Goal: Transaction & Acquisition: Purchase product/service

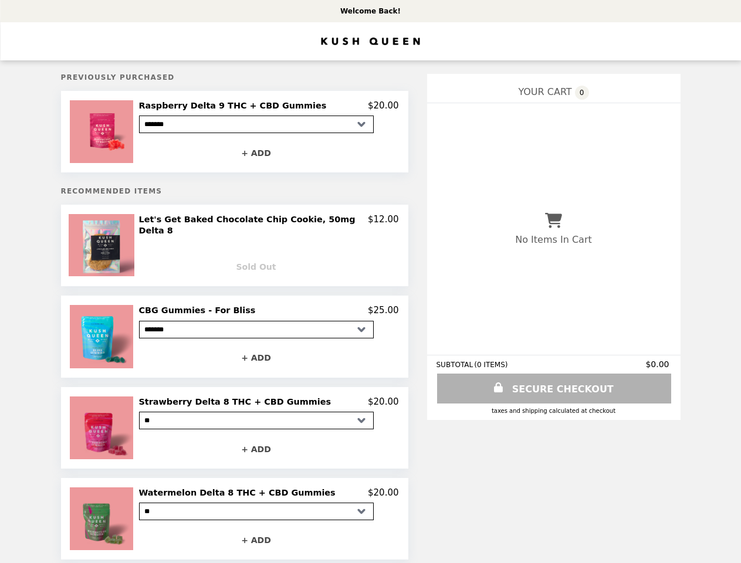
click at [117, 133] on img at bounding box center [103, 131] width 66 height 63
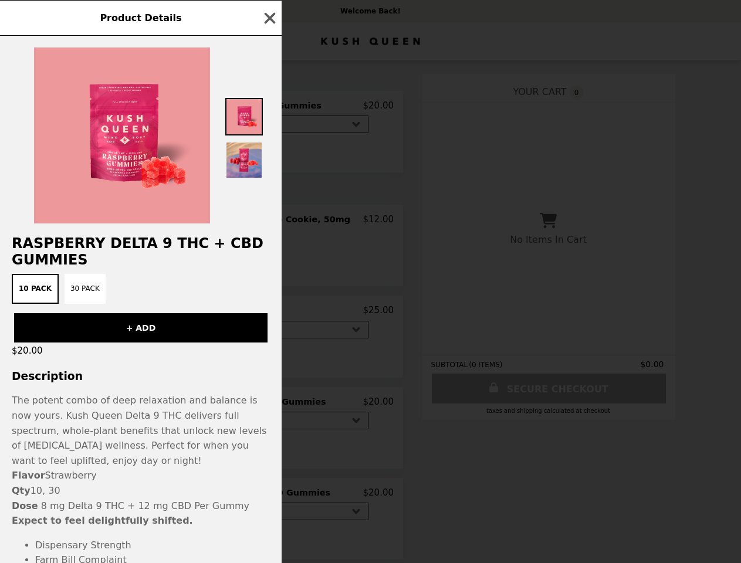
click at [269, 107] on div "Product Details Raspberry Delta 9 THC + CBD Gummies 10 Pack 30 Pack + ADD $20.0…" at bounding box center [370, 281] width 741 height 563
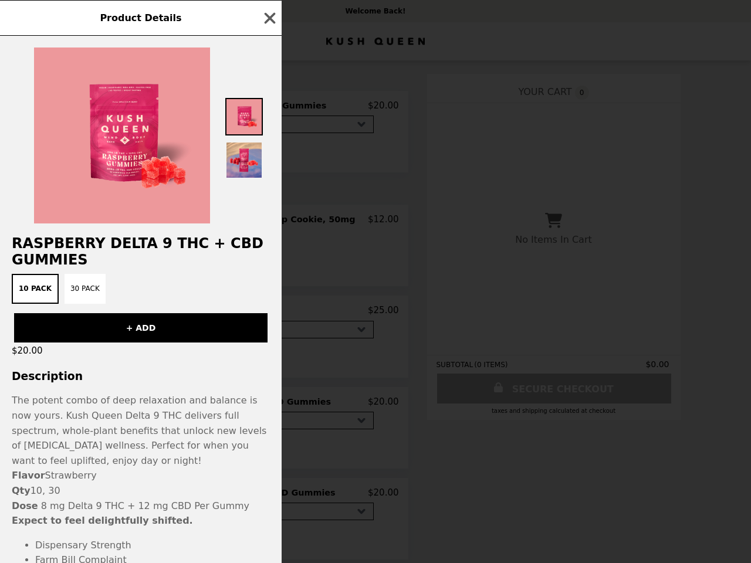
click at [269, 155] on div at bounding box center [141, 130] width 282 height 188
click at [117, 247] on h2 "Raspberry Delta 9 THC + CBD Gummies" at bounding box center [141, 251] width 282 height 33
click at [269, 224] on div "Product Details Raspberry Delta 9 THC + CBD Gummies 10 Pack 30 Pack + ADD $20.0…" at bounding box center [375, 281] width 751 height 563
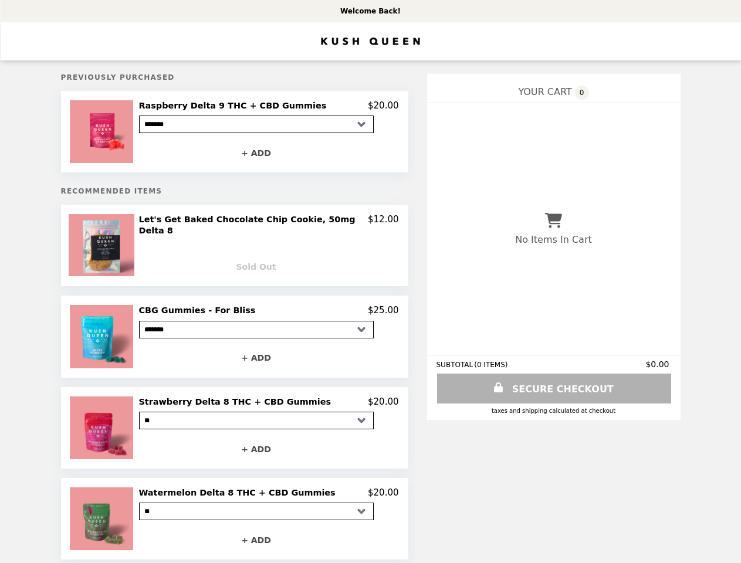
click at [117, 336] on img at bounding box center [103, 336] width 66 height 63
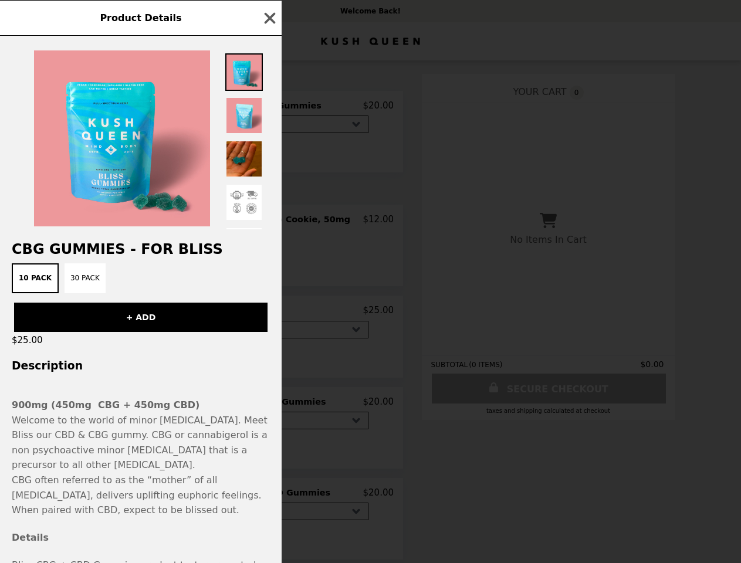
click at [269, 310] on div "Product Details CBG Gummies - For Bliss 10 Pack 30 Pack + ADD $25.00 Descriptio…" at bounding box center [370, 281] width 741 height 563
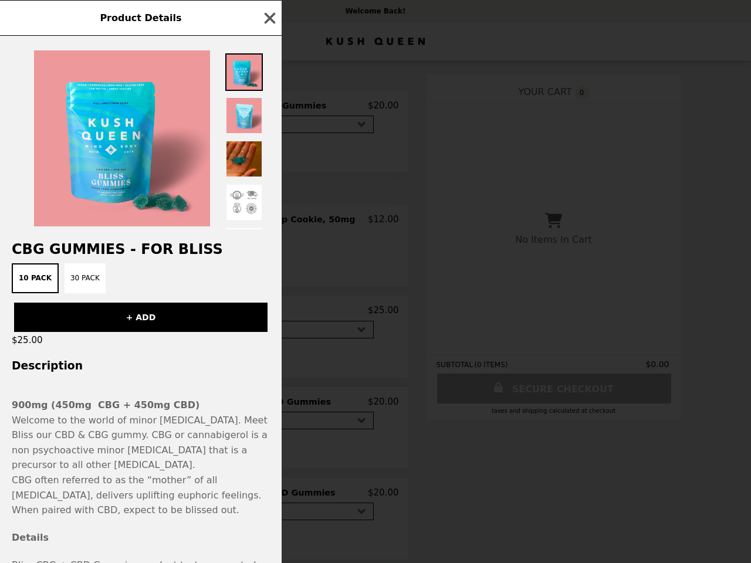
click at [269, 358] on div "CBG Gummies - For Bliss 10 Pack 30 Pack + ADD $25.00 Description 900mg (450mg C…" at bounding box center [141, 300] width 282 height 528
click at [117, 428] on div "Product Details CBG Gummies - For Bliss 10 Pack 30 Pack + ADD $25.00 Descriptio…" at bounding box center [375, 281] width 751 height 563
